Goal: Task Accomplishment & Management: Manage account settings

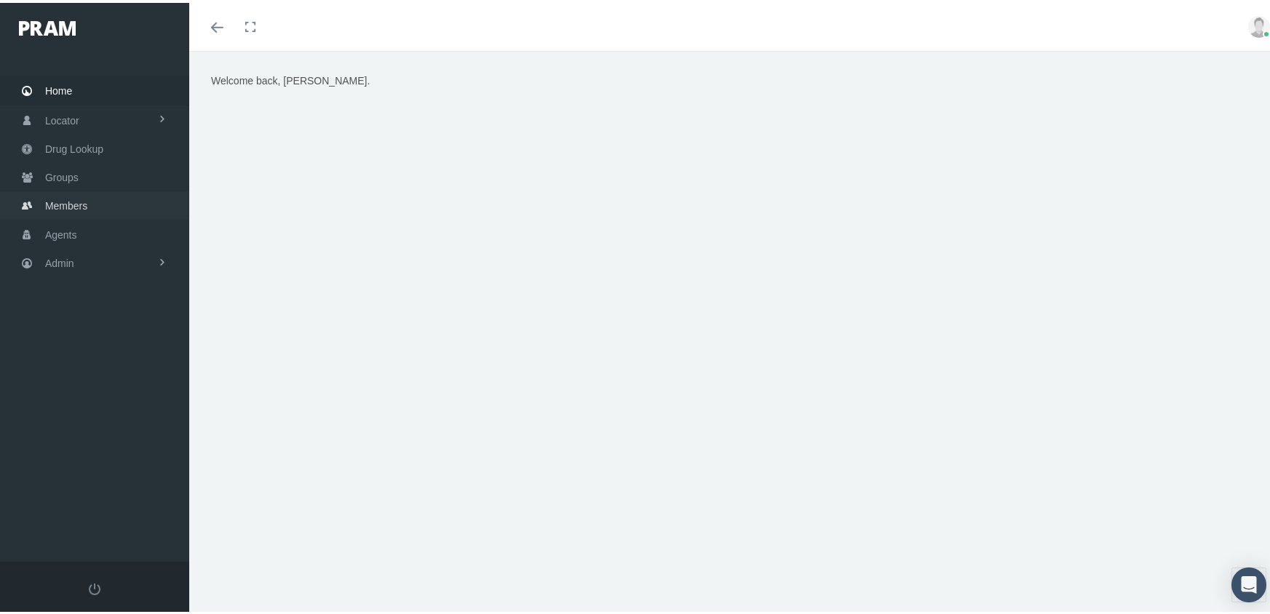
click at [68, 190] on span "Members" at bounding box center [66, 203] width 42 height 28
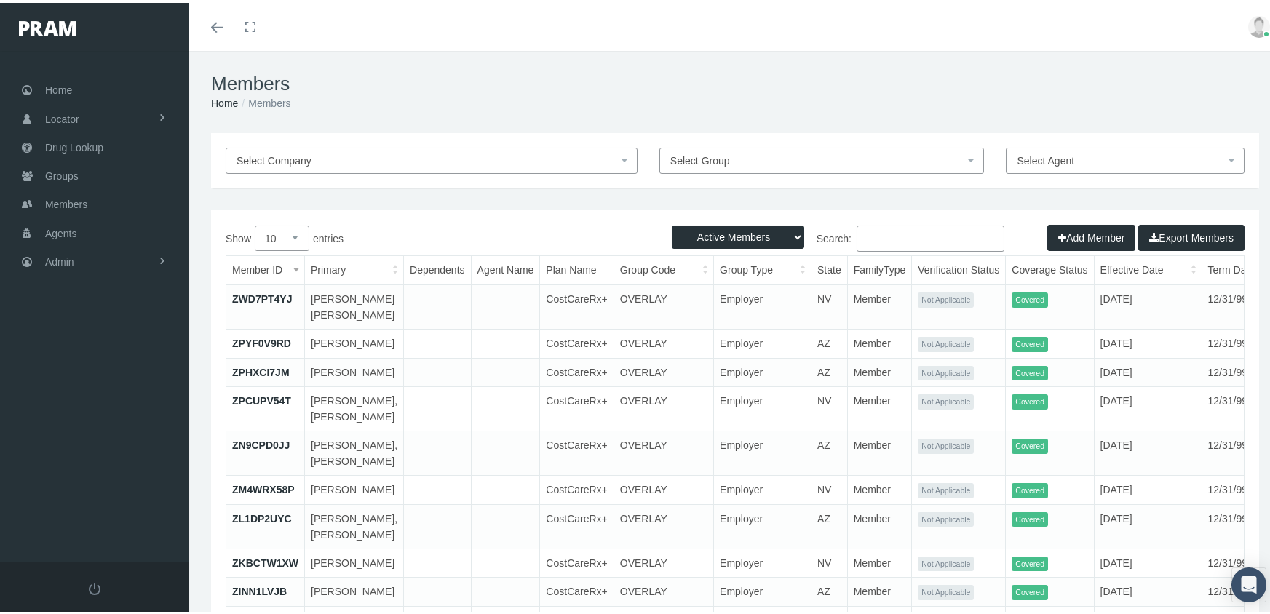
click at [703, 235] on select "Active Members Terminated Members Active & Terminated" at bounding box center [738, 234] width 132 height 23
select select "3"
click at [672, 223] on select "Active Members Terminated Members Active & Terminated" at bounding box center [738, 234] width 132 height 23
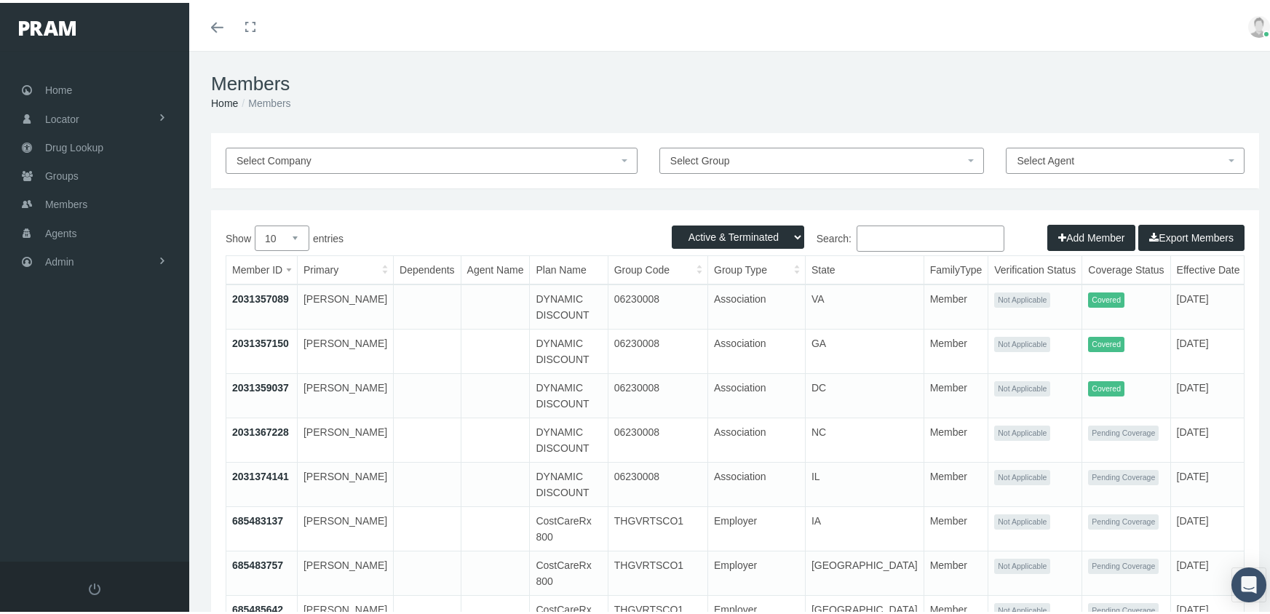
click at [887, 242] on input "Search:" at bounding box center [931, 236] width 148 height 26
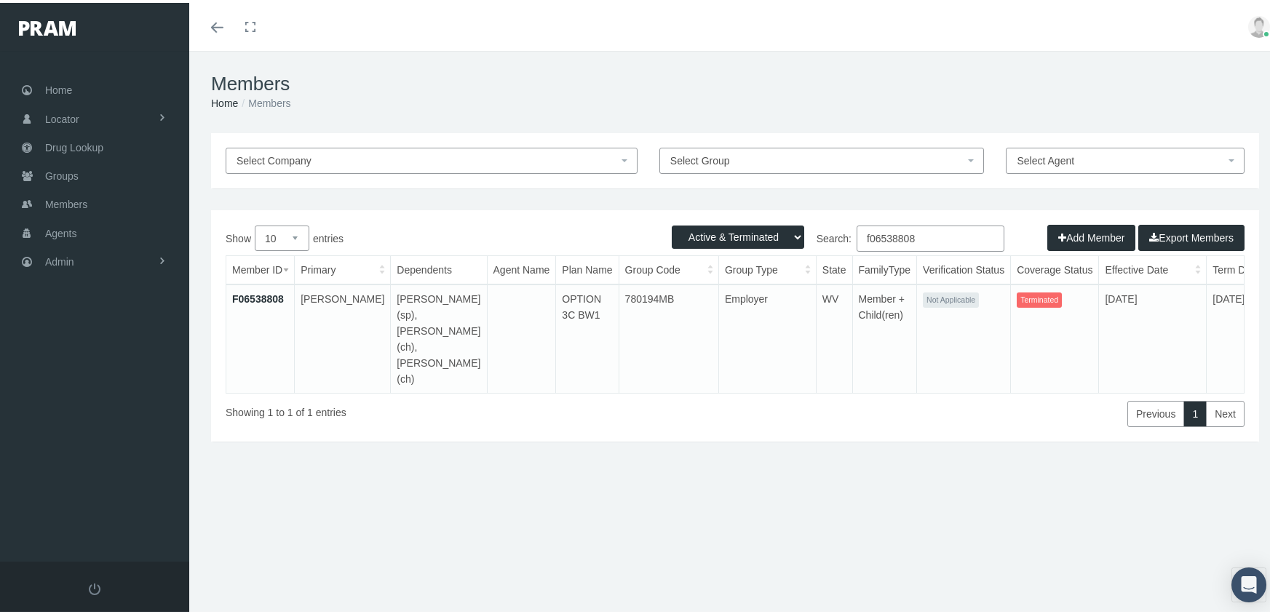
type input "f06538808"
click at [240, 296] on link "F06538808" at bounding box center [258, 296] width 52 height 12
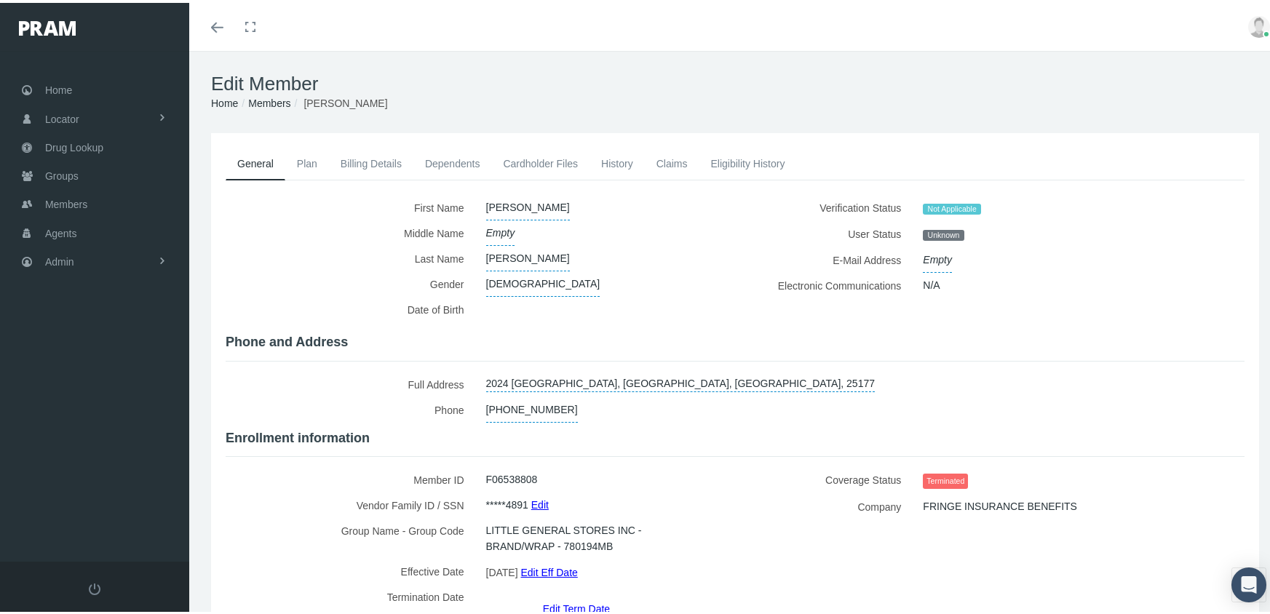
click at [574, 595] on link "Edit Term Date" at bounding box center [576, 605] width 67 height 21
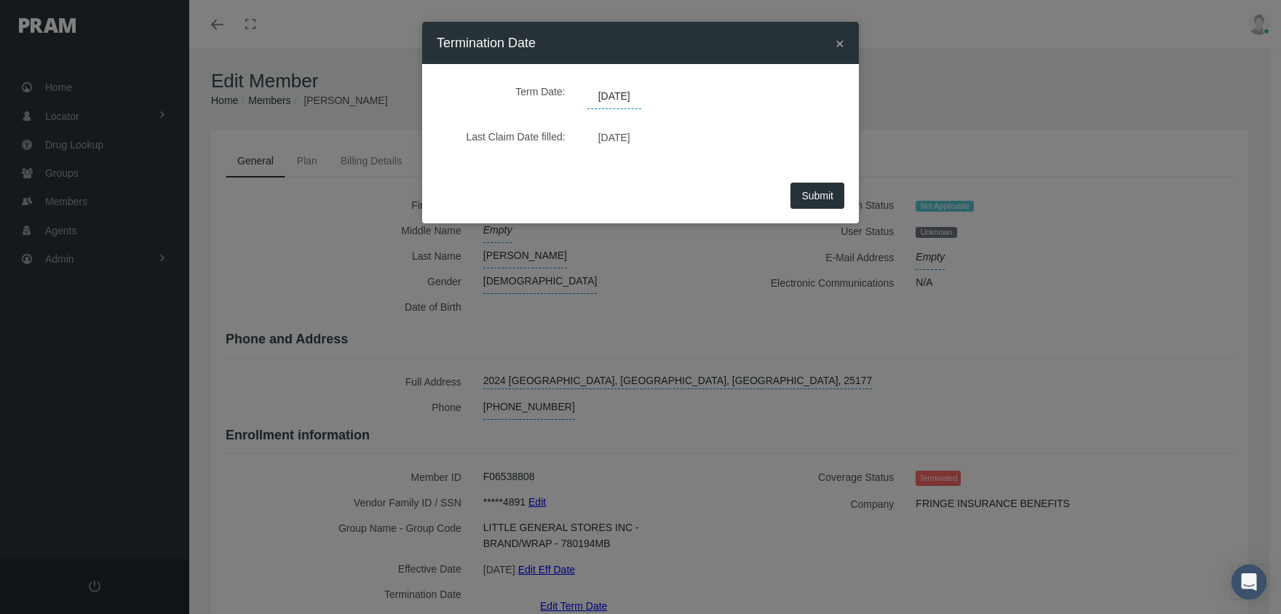
click at [619, 103] on span "09/12/2025" at bounding box center [614, 96] width 54 height 25
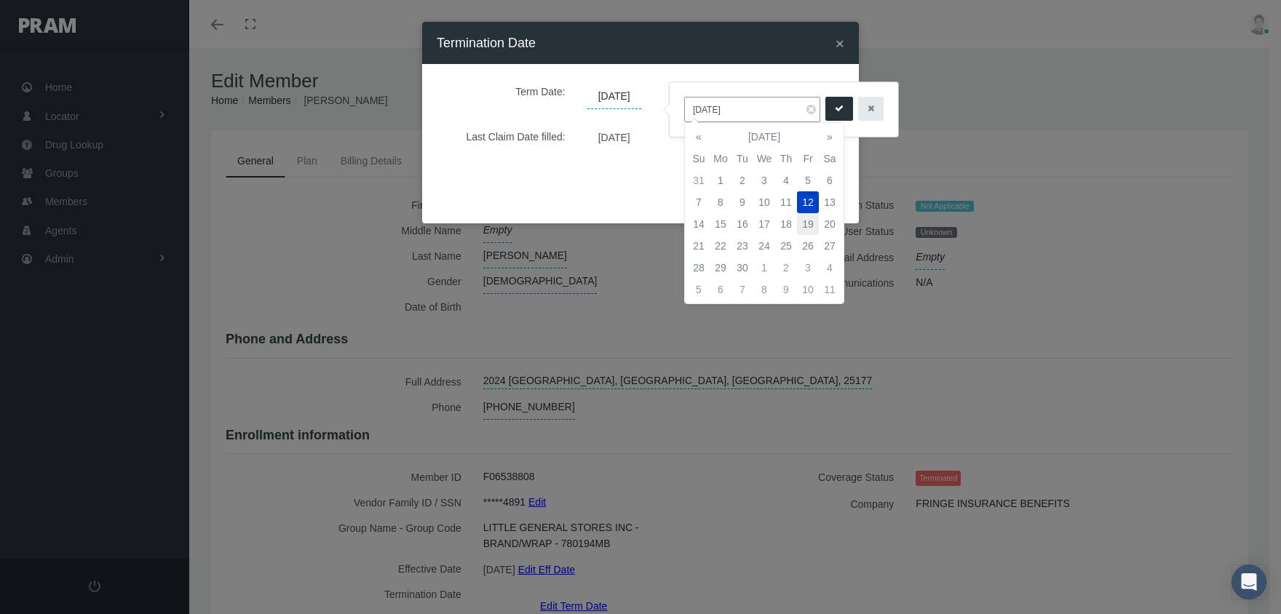
click at [810, 226] on td "19" at bounding box center [808, 224] width 22 height 22
type input "09/19/2025"
click at [836, 110] on button "submit" at bounding box center [840, 109] width 28 height 24
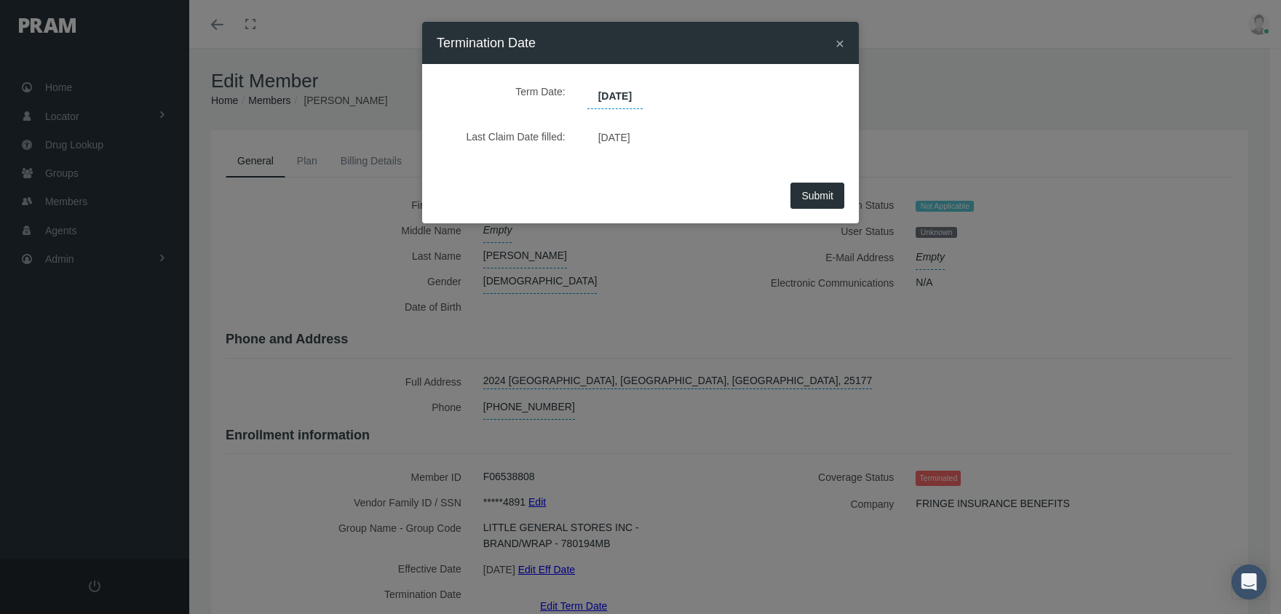
click at [818, 188] on button "Submit" at bounding box center [818, 196] width 54 height 26
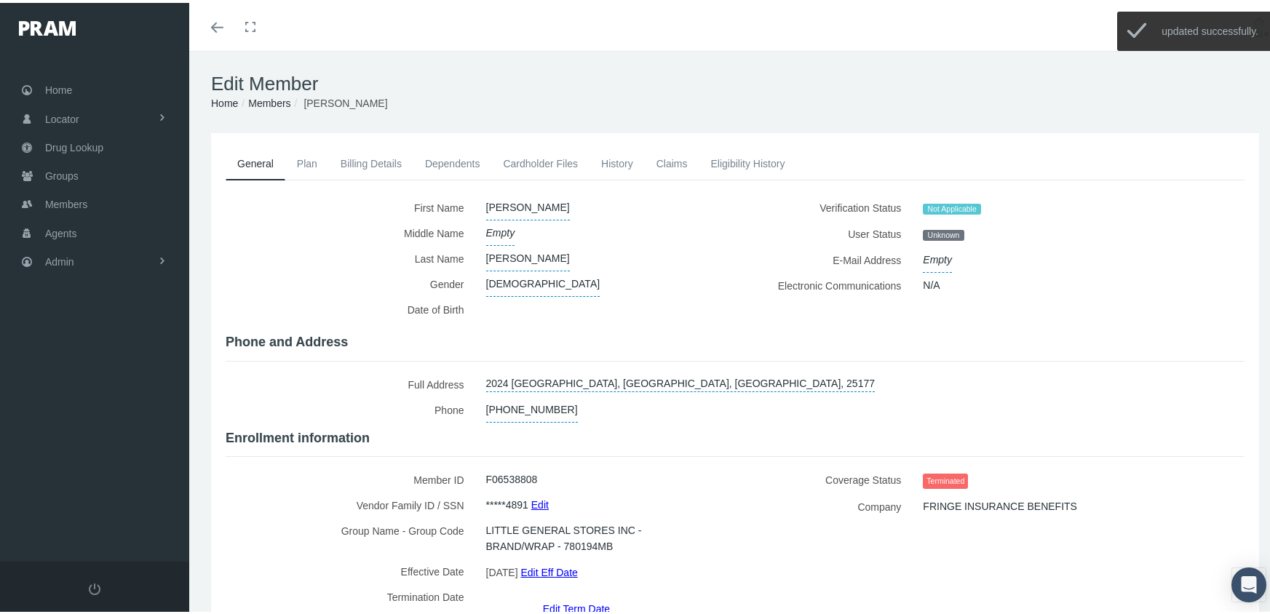
click at [285, 97] on link "Members" at bounding box center [269, 101] width 42 height 12
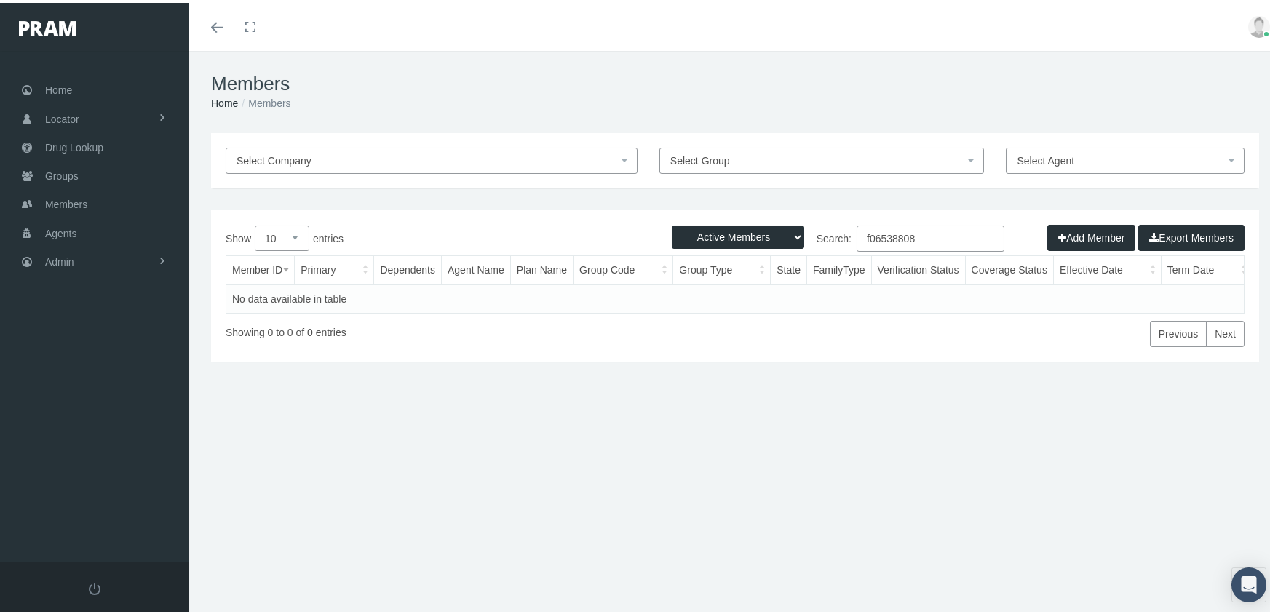
click at [744, 232] on select "Active Members Terminated Members Active & Terminated" at bounding box center [738, 234] width 132 height 23
select select "3"
click at [672, 223] on select "Active Members Terminated Members Active & Terminated" at bounding box center [738, 234] width 132 height 23
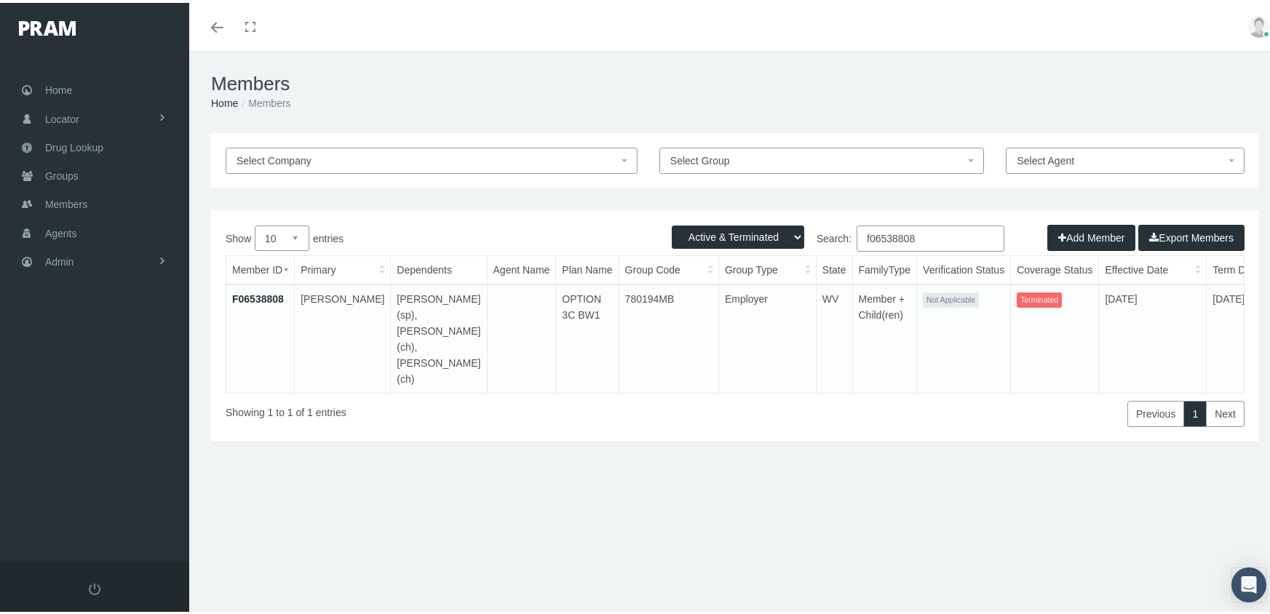
click at [929, 232] on input "f06538808" at bounding box center [931, 236] width 148 height 26
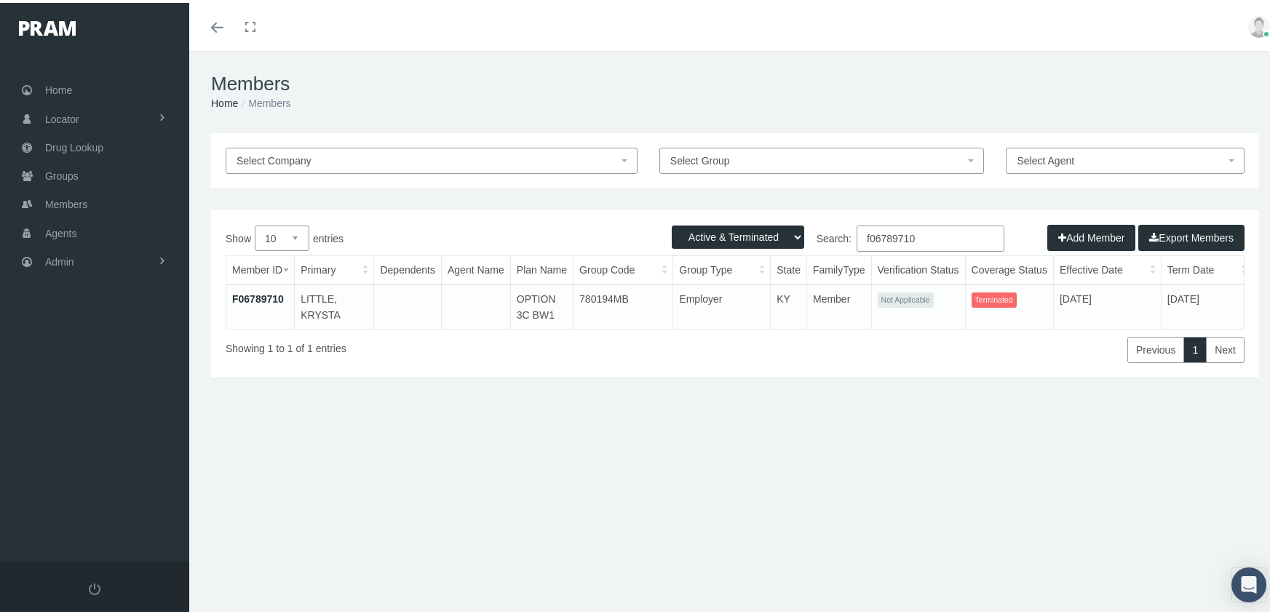
type input "f06789710"
click at [252, 293] on link "F06789710" at bounding box center [258, 296] width 52 height 12
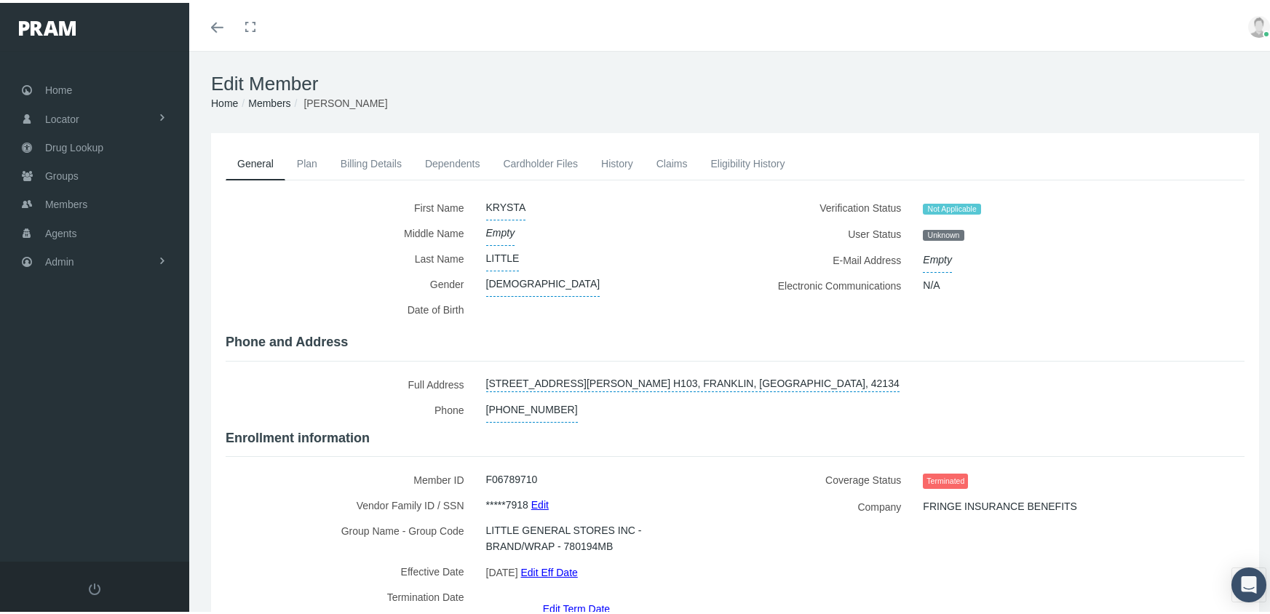
click at [590, 595] on link "Edit Term Date" at bounding box center [576, 605] width 67 height 21
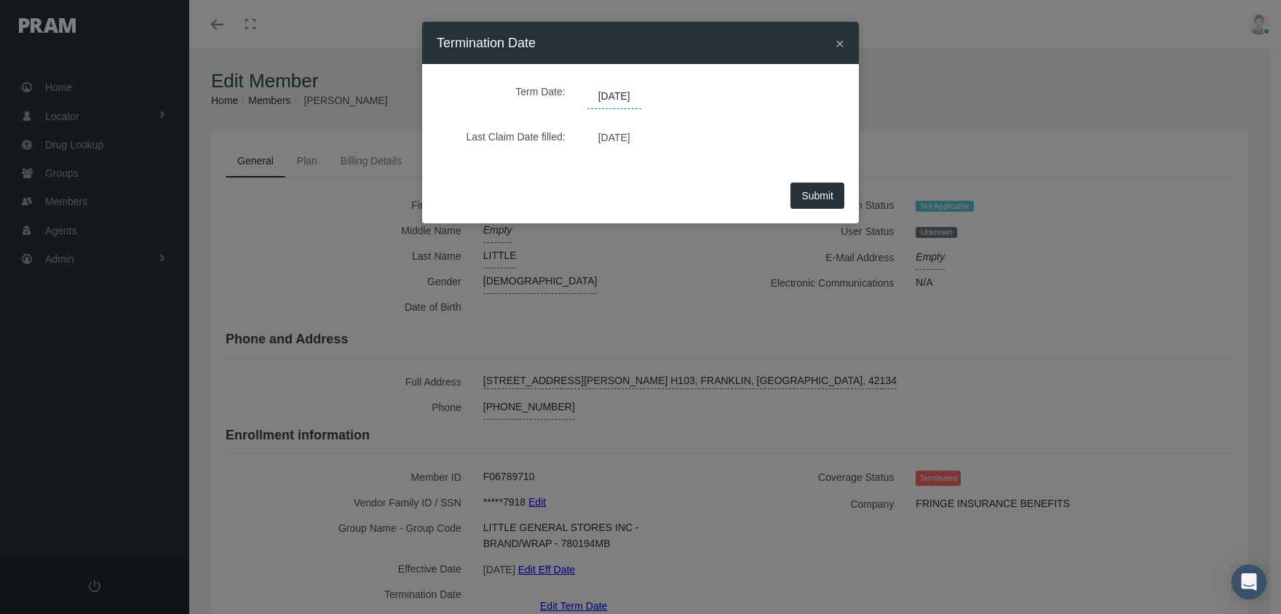
click at [634, 96] on span "08/29/2025" at bounding box center [614, 96] width 54 height 25
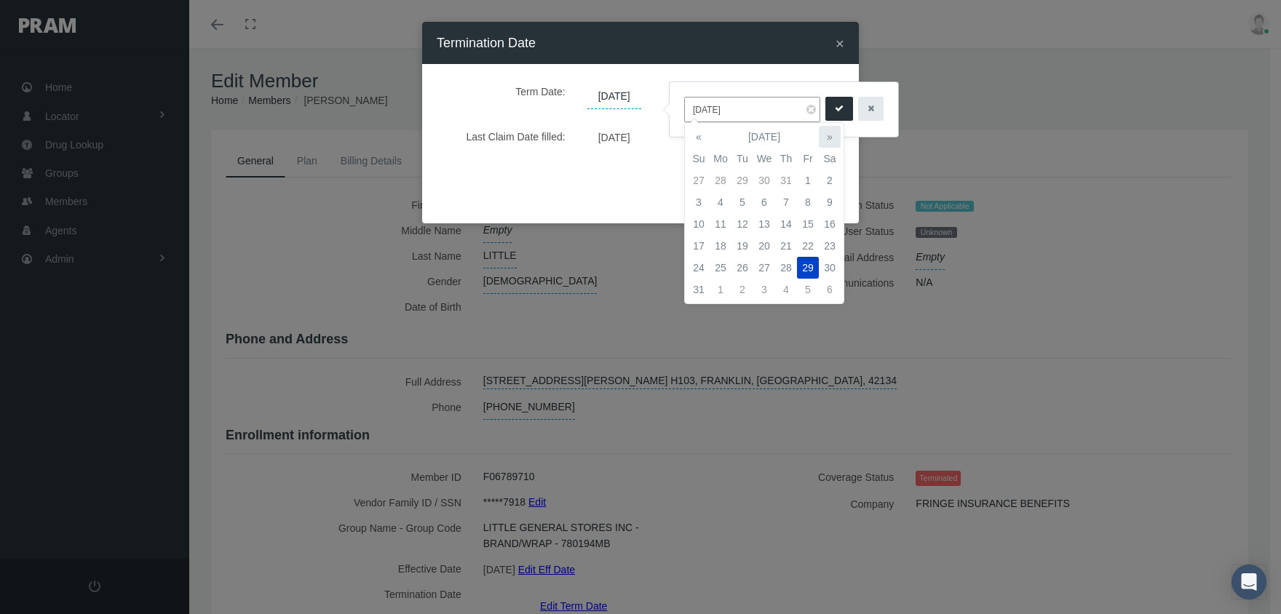
click at [831, 131] on th "»" at bounding box center [830, 137] width 22 height 22
click at [808, 181] on td "5" at bounding box center [808, 181] width 22 height 22
type input "09/05/2025"
click at [830, 100] on button "submit" at bounding box center [840, 109] width 28 height 24
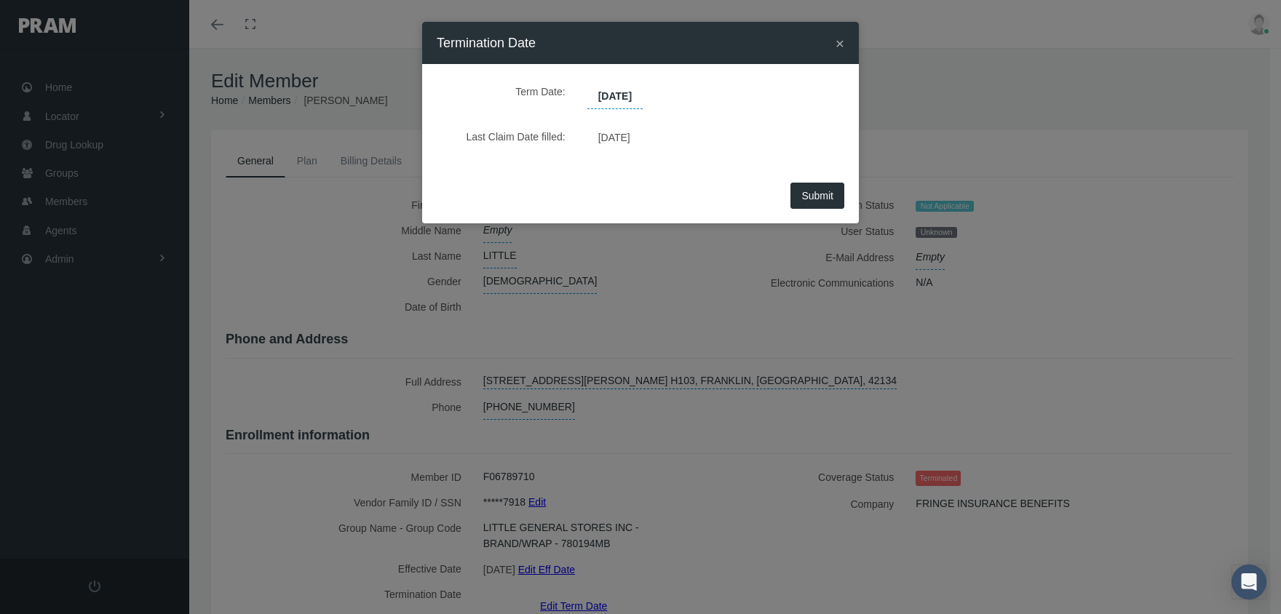
click at [839, 200] on button "Submit" at bounding box center [818, 196] width 54 height 26
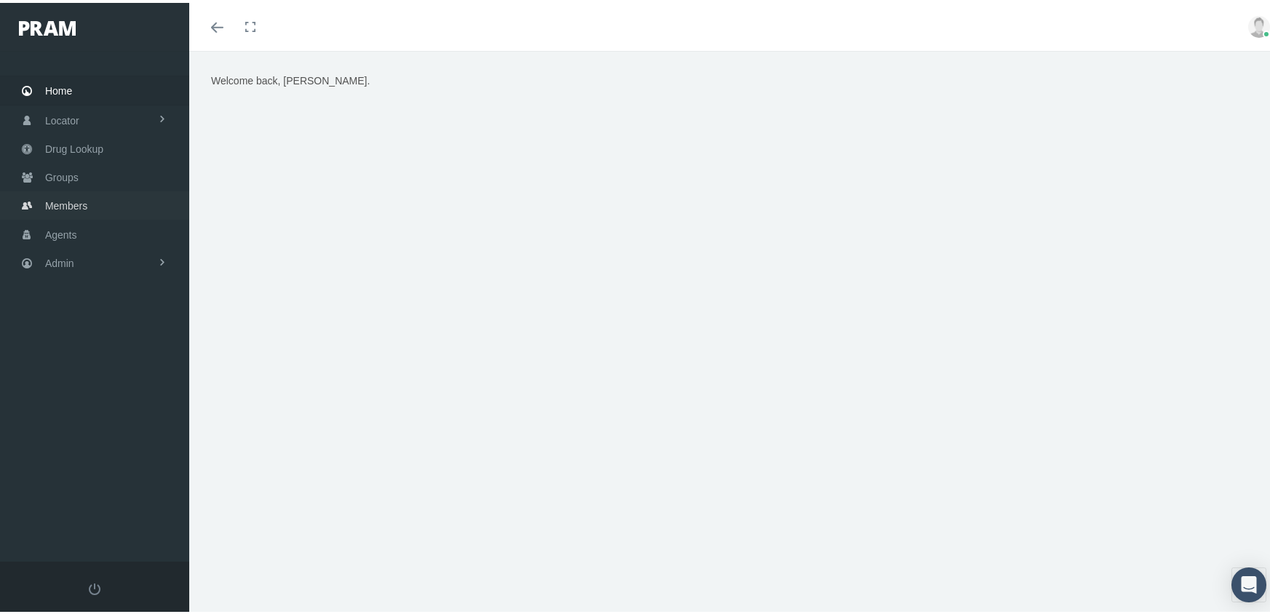
click at [61, 200] on span "Members" at bounding box center [66, 203] width 42 height 28
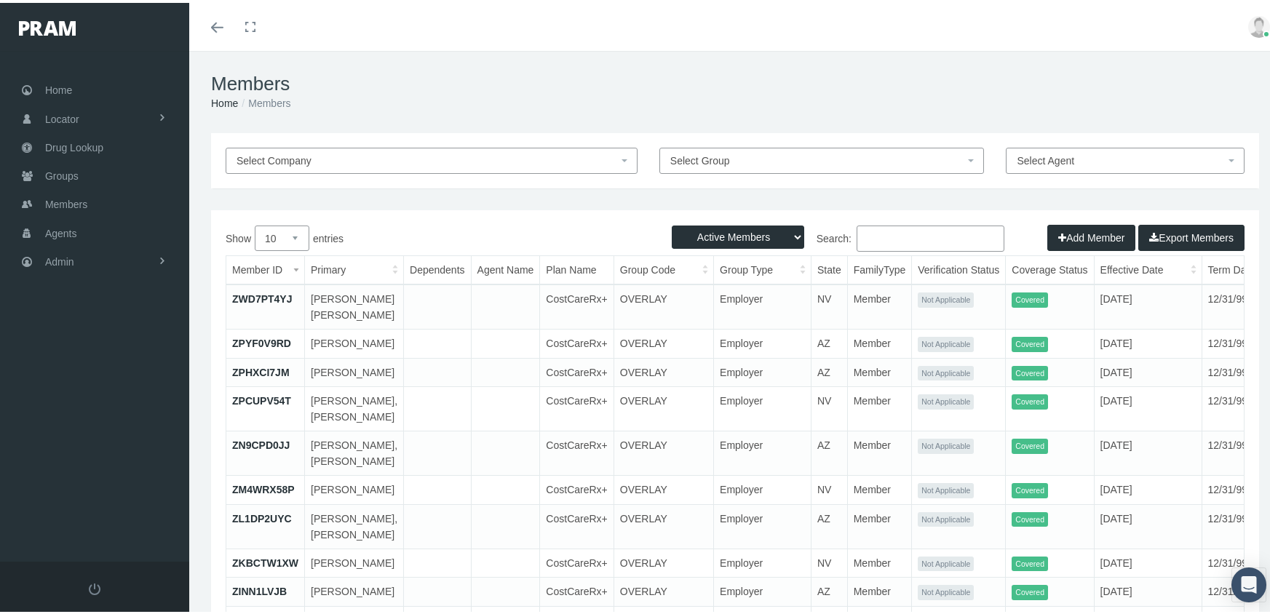
click at [882, 232] on input "Search:" at bounding box center [931, 236] width 148 height 26
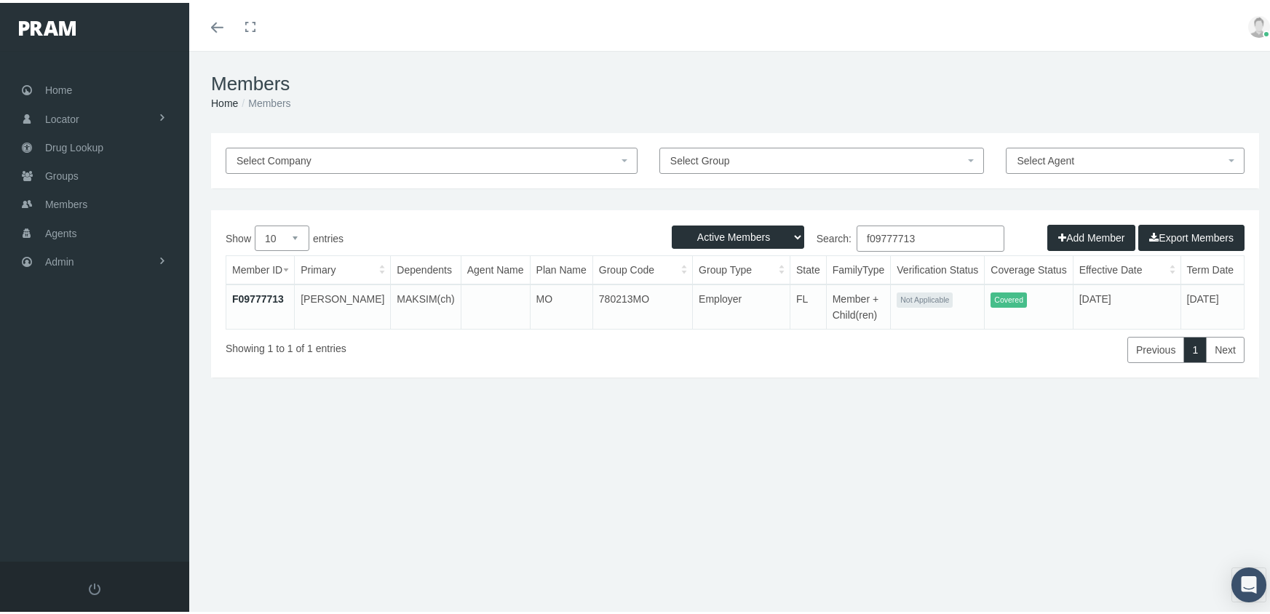
type input "f09777713"
click at [272, 290] on link "F09777713" at bounding box center [258, 296] width 52 height 12
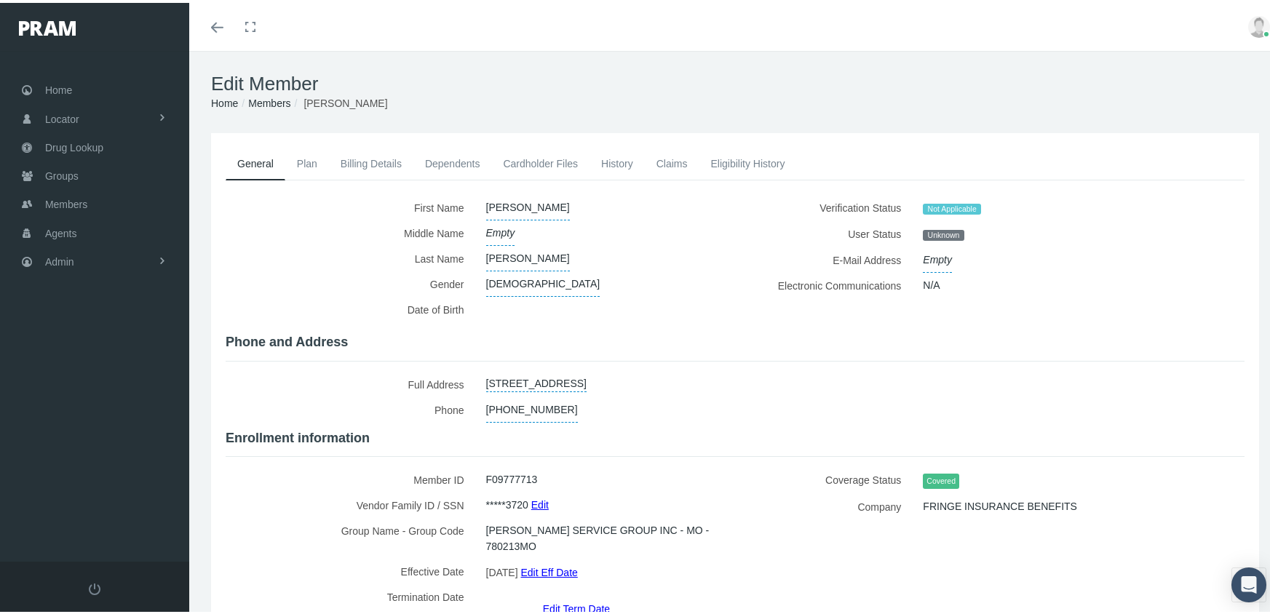
click at [450, 162] on link "Dependents" at bounding box center [453, 161] width 79 height 32
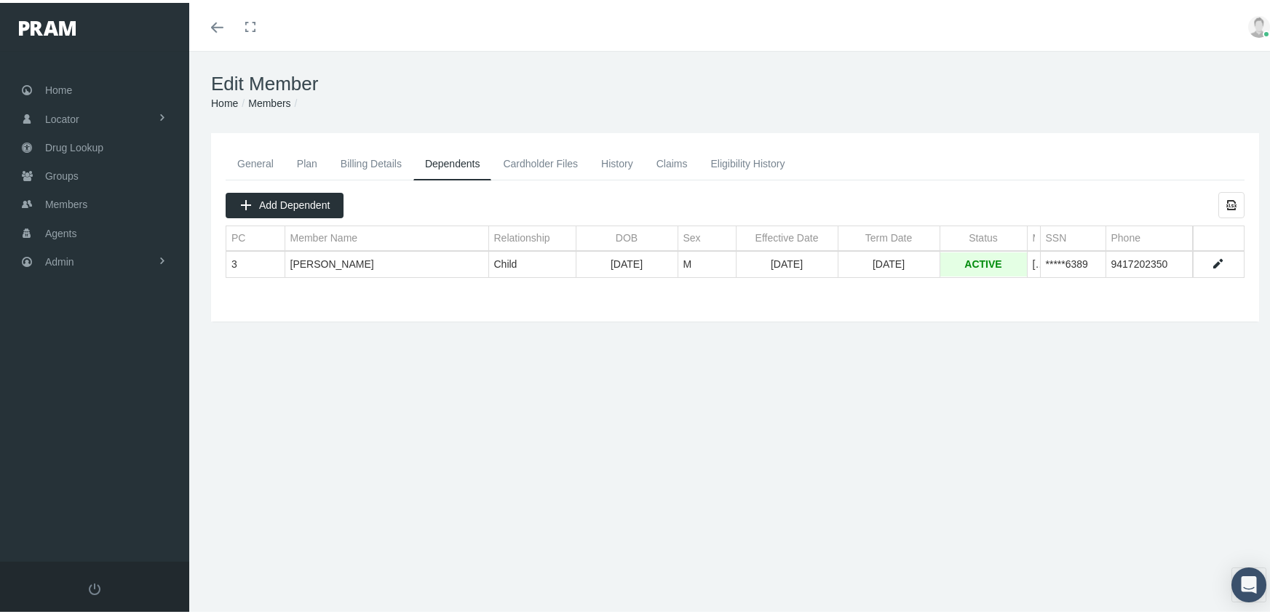
click at [1211, 261] on link "Data grid" at bounding box center [1217, 261] width 13 height 13
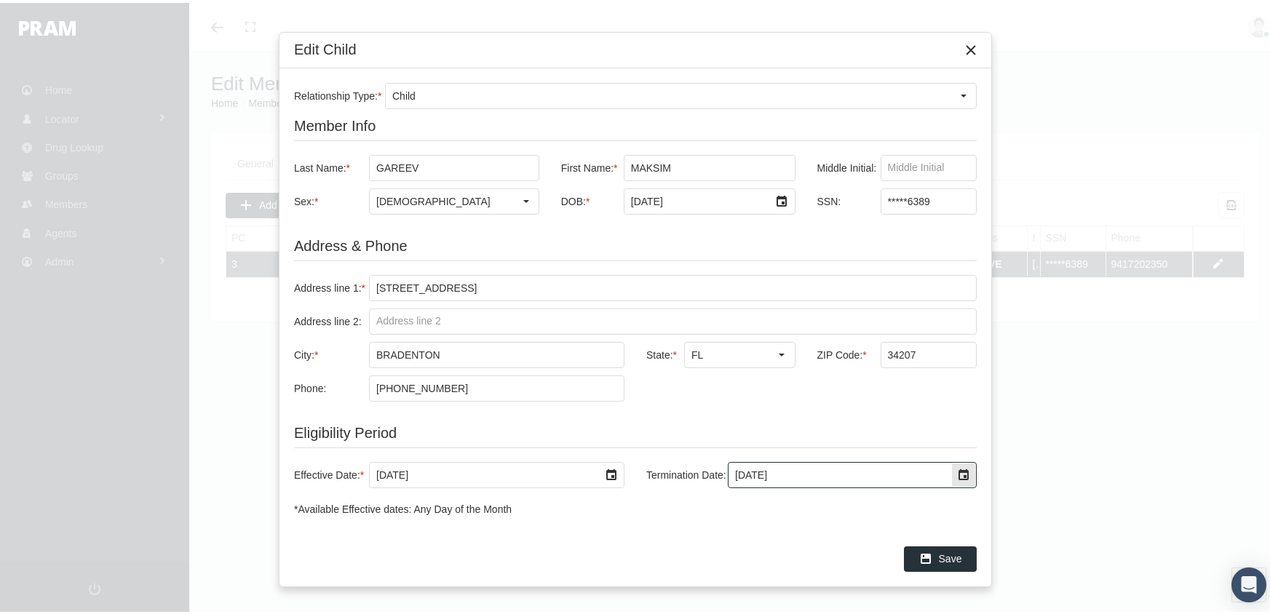
drag, startPoint x: 727, startPoint y: 472, endPoint x: 496, endPoint y: 452, distance: 231.7
click at [490, 451] on div "Effective Date: * 9/8/2025 Termination Date: 12/31/2039" at bounding box center [635, 472] width 683 height 55
type input "10/20/2025"
click at [969, 551] on div "Save" at bounding box center [940, 557] width 71 height 24
